Goal: Task Accomplishment & Management: Manage account settings

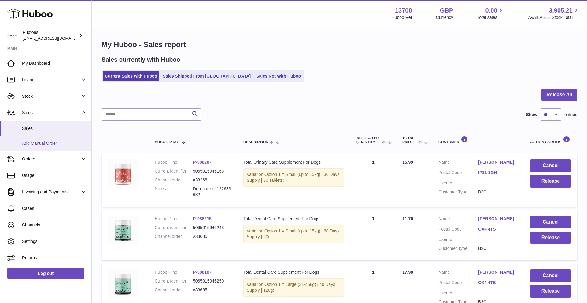
click at [31, 142] on span "Add Manual Order" at bounding box center [54, 144] width 65 height 6
click at [30, 131] on span "Sales" at bounding box center [54, 129] width 65 height 6
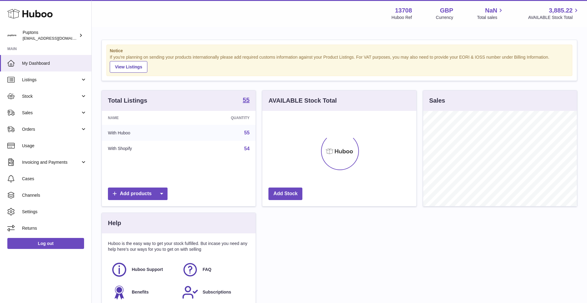
scroll to position [95, 154]
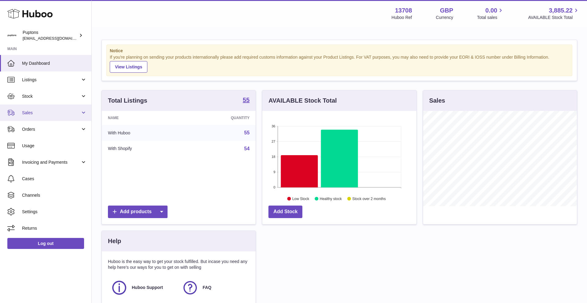
click at [32, 113] on span "Sales" at bounding box center [51, 113] width 58 height 6
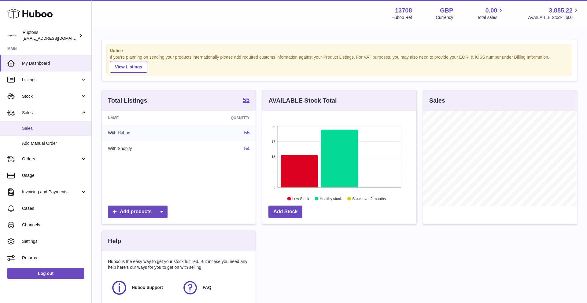
click at [34, 126] on span "Sales" at bounding box center [54, 129] width 65 height 6
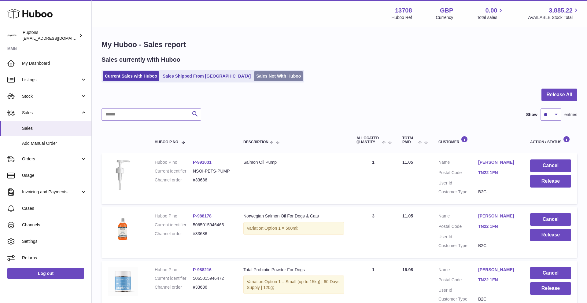
click at [255, 76] on link "Sales Not With Huboo" at bounding box center [278, 76] width 49 height 10
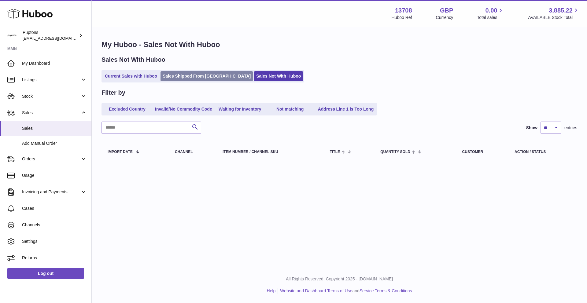
click at [195, 79] on link "Sales Shipped From [GEOGRAPHIC_DATA]" at bounding box center [207, 76] width 92 height 10
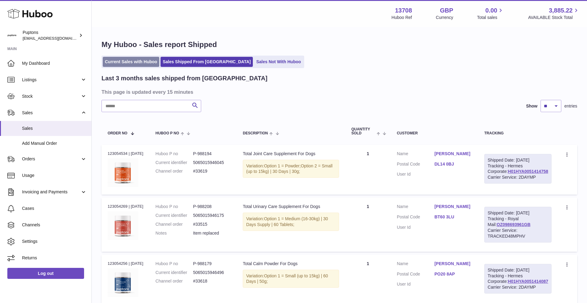
click at [144, 64] on link "Current Sales with Huboo" at bounding box center [131, 62] width 57 height 10
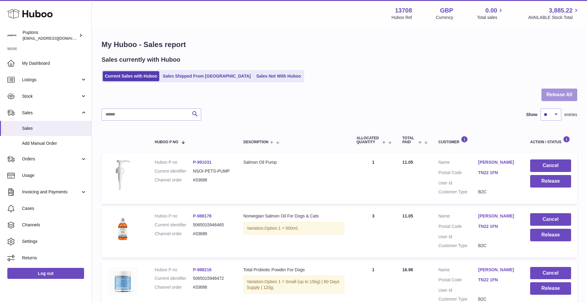
click at [567, 95] on button "Release All" at bounding box center [560, 95] width 36 height 13
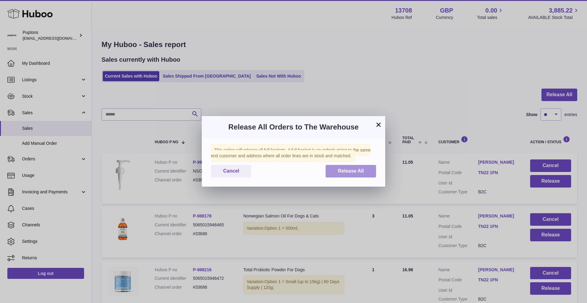
click at [364, 170] on button "Release All" at bounding box center [351, 171] width 50 height 13
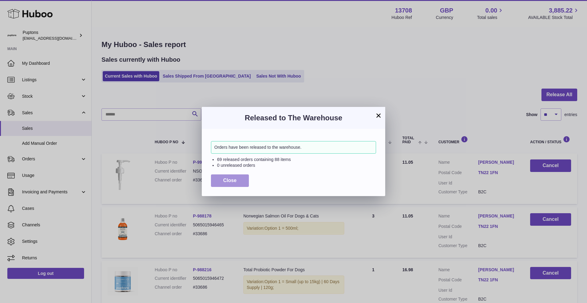
click at [241, 181] on button "Close" at bounding box center [230, 181] width 38 height 13
